Goal: Task Accomplishment & Management: Manage account settings

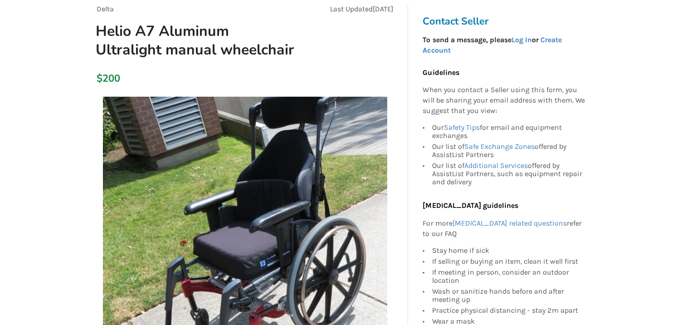
scroll to position [45, 0]
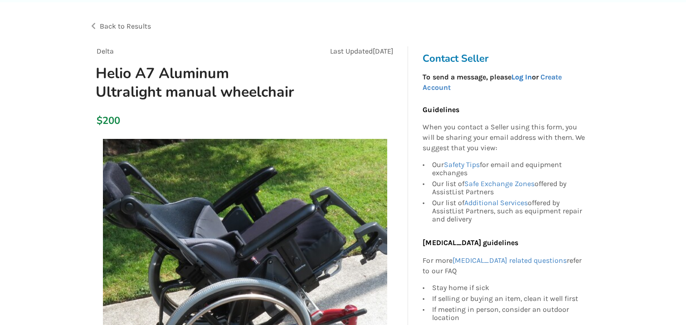
click at [525, 75] on link "Log In" at bounding box center [521, 77] width 20 height 9
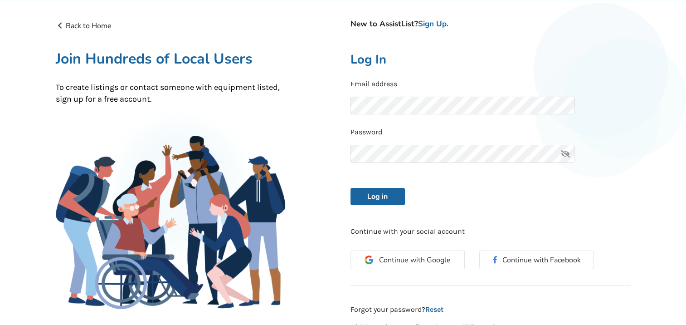
click at [398, 135] on p "Password" at bounding box center [490, 132] width 280 height 10
click at [389, 186] on form "Email address Password Log in" at bounding box center [490, 142] width 280 height 126
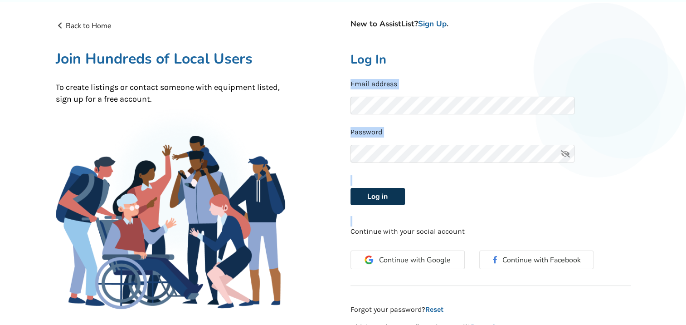
click at [389, 192] on button "Log in" at bounding box center [377, 196] width 54 height 17
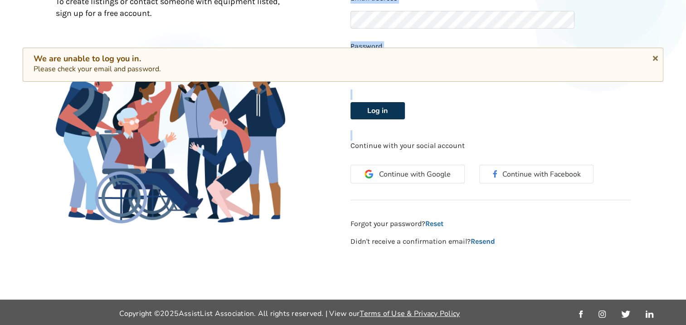
scroll to position [132, 0]
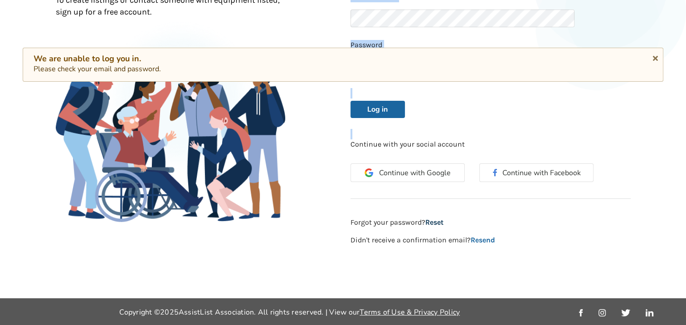
click at [439, 219] on link "Reset" at bounding box center [434, 222] width 18 height 9
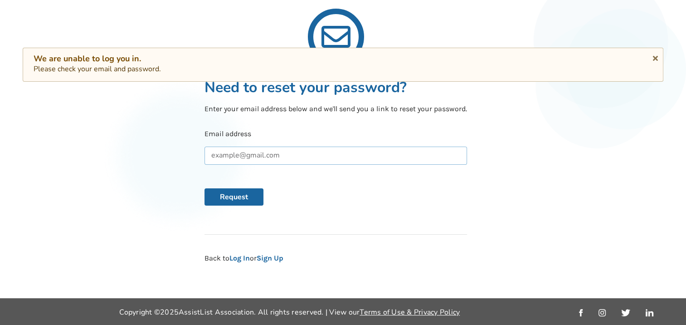
click at [231, 160] on input "text" at bounding box center [335, 155] width 262 height 18
type input "[EMAIL_ADDRESS][DOMAIN_NAME]"
click at [241, 192] on button "Request" at bounding box center [233, 196] width 59 height 17
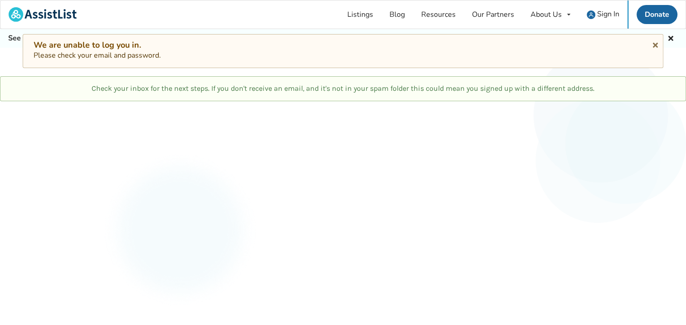
scroll to position [0, 0]
